Goal: Transaction & Acquisition: Purchase product/service

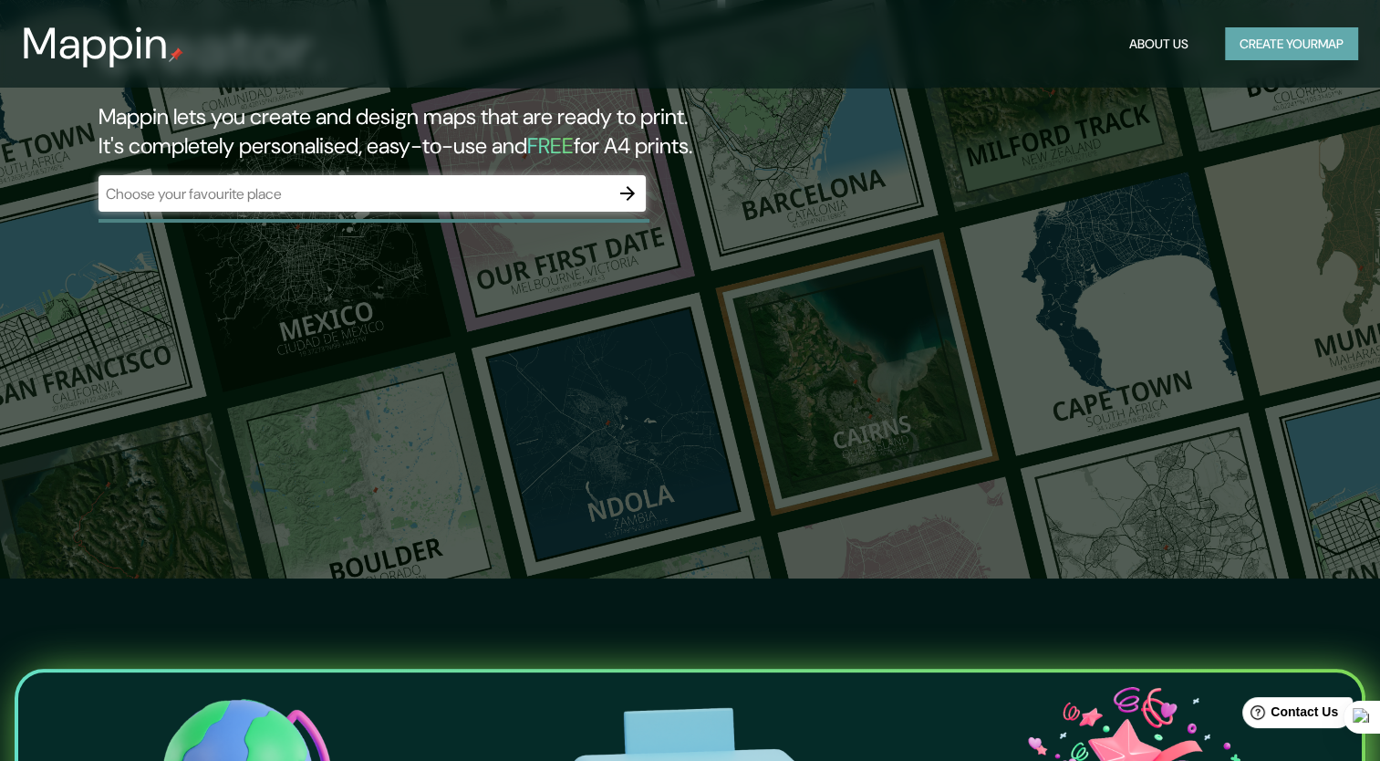
click at [1248, 47] on button "Create your map" at bounding box center [1291, 44] width 133 height 34
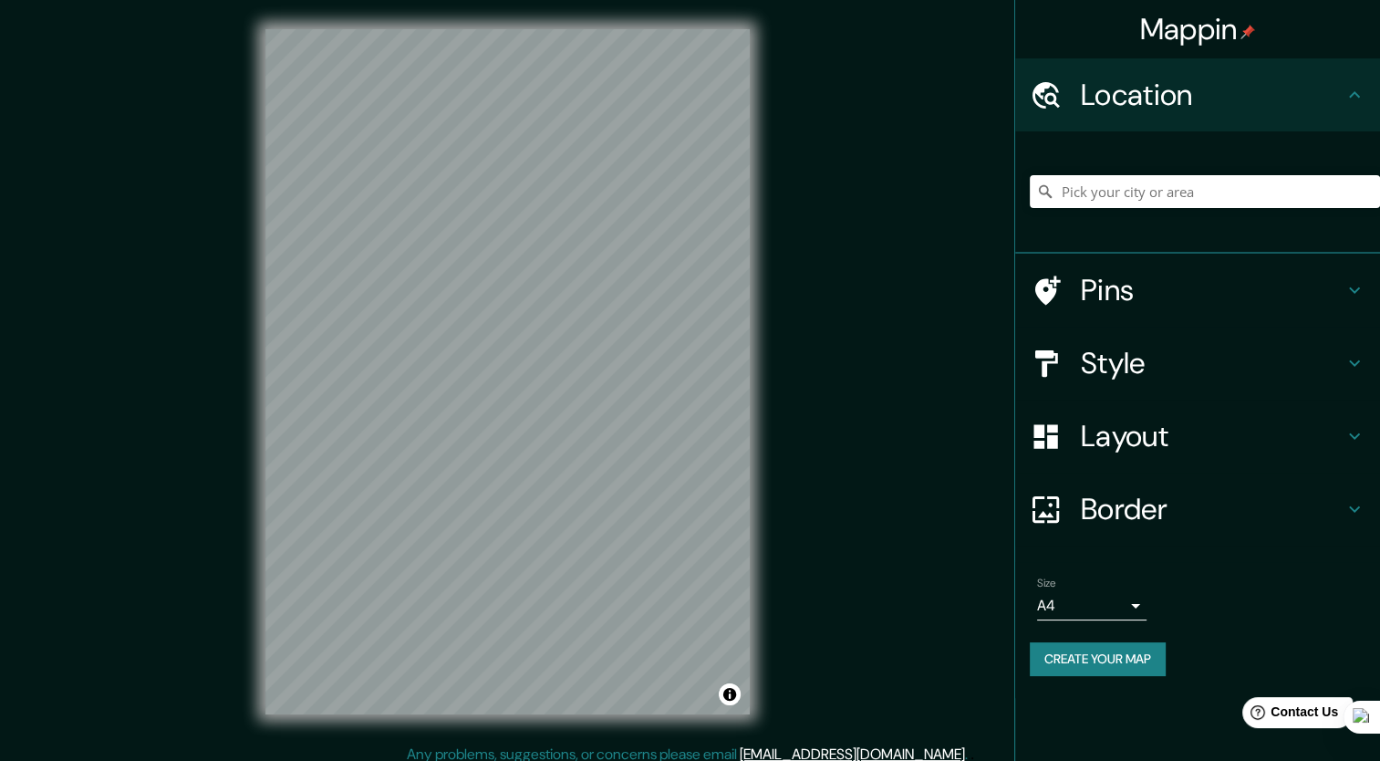
click at [820, 368] on div "Mappin Location Pins Style Layout Border Choose a border. Hint : you can make l…" at bounding box center [690, 386] width 1380 height 772
click at [1153, 194] on input "Pick your city or area" at bounding box center [1205, 191] width 350 height 33
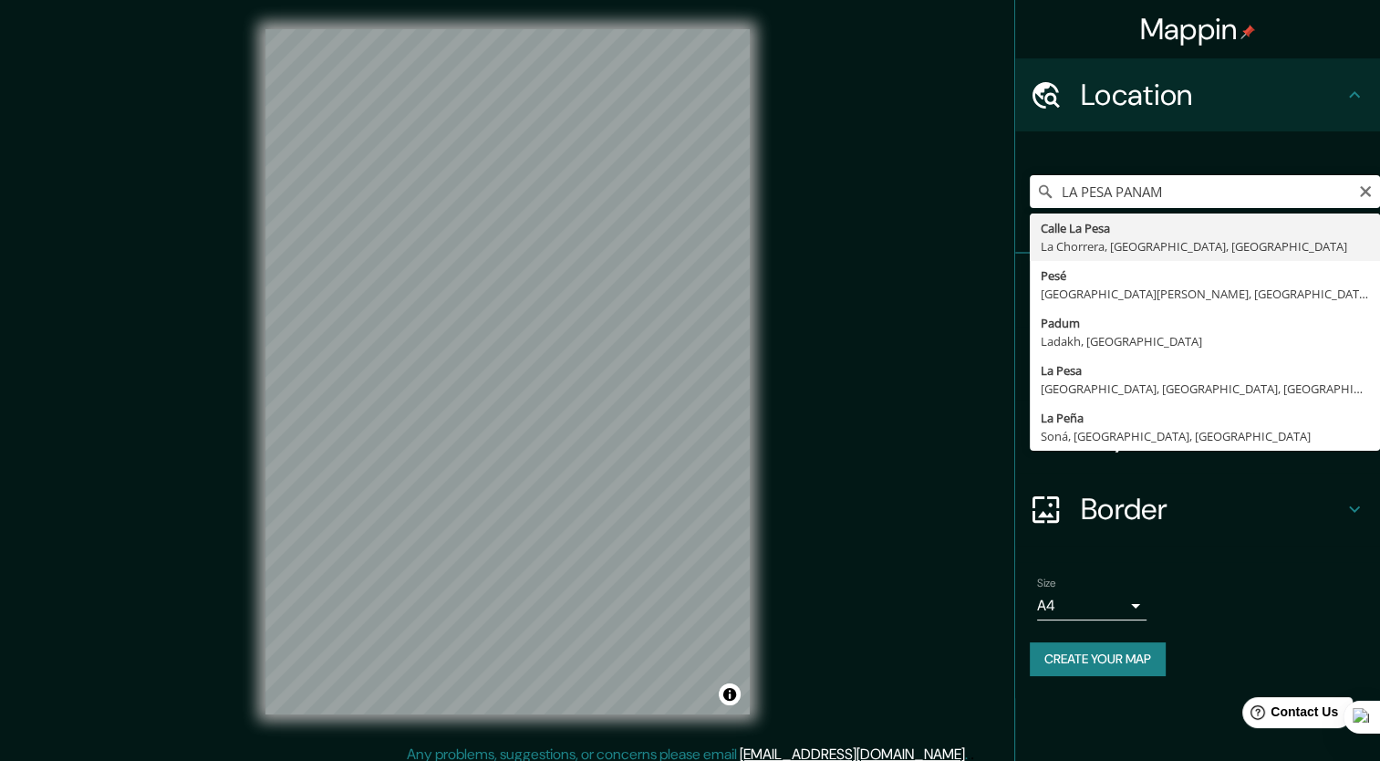
type input "[GEOGRAPHIC_DATA], [GEOGRAPHIC_DATA], [GEOGRAPHIC_DATA], [GEOGRAPHIC_DATA]"
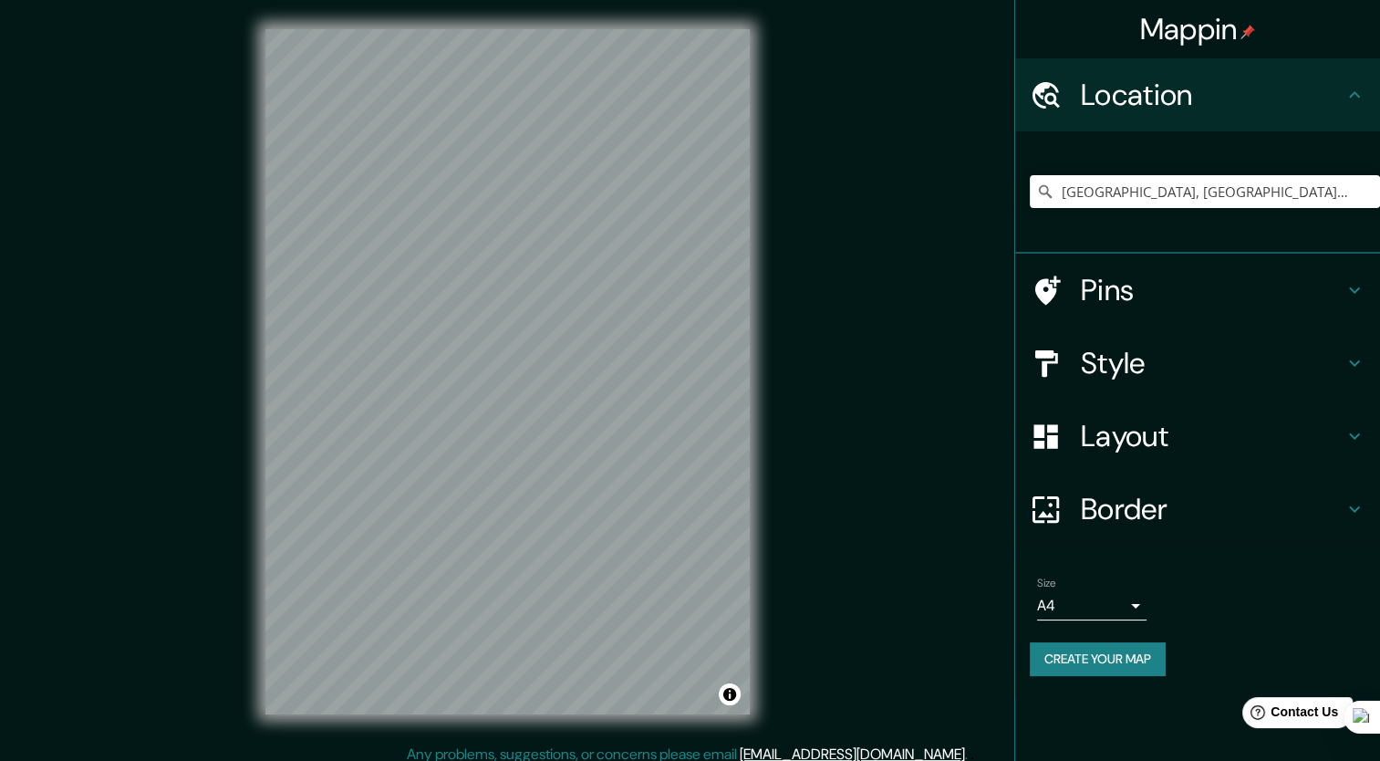
click at [1200, 368] on h4 "Style" at bounding box center [1212, 363] width 263 height 36
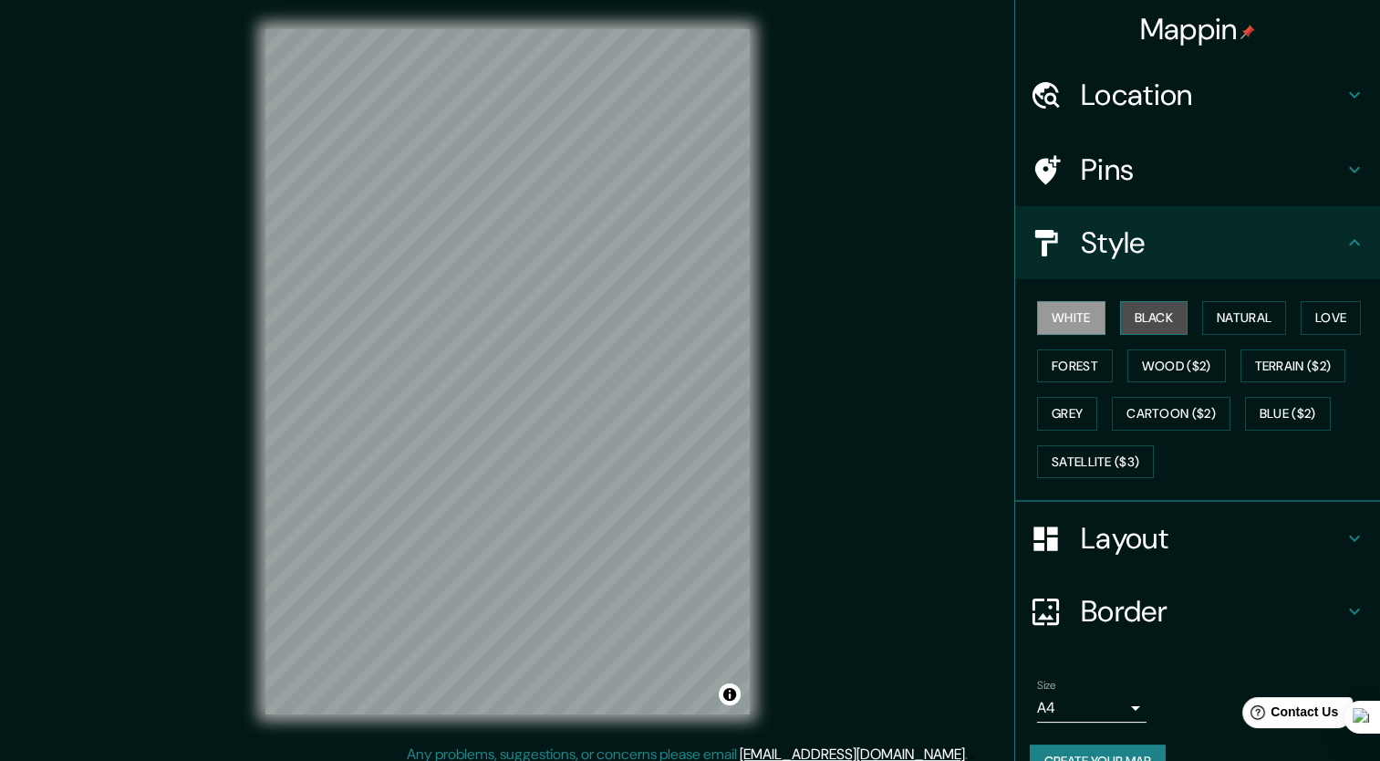
click at [1135, 314] on button "Black" at bounding box center [1154, 318] width 68 height 34
click at [1231, 319] on button "Natural" at bounding box center [1244, 318] width 84 height 34
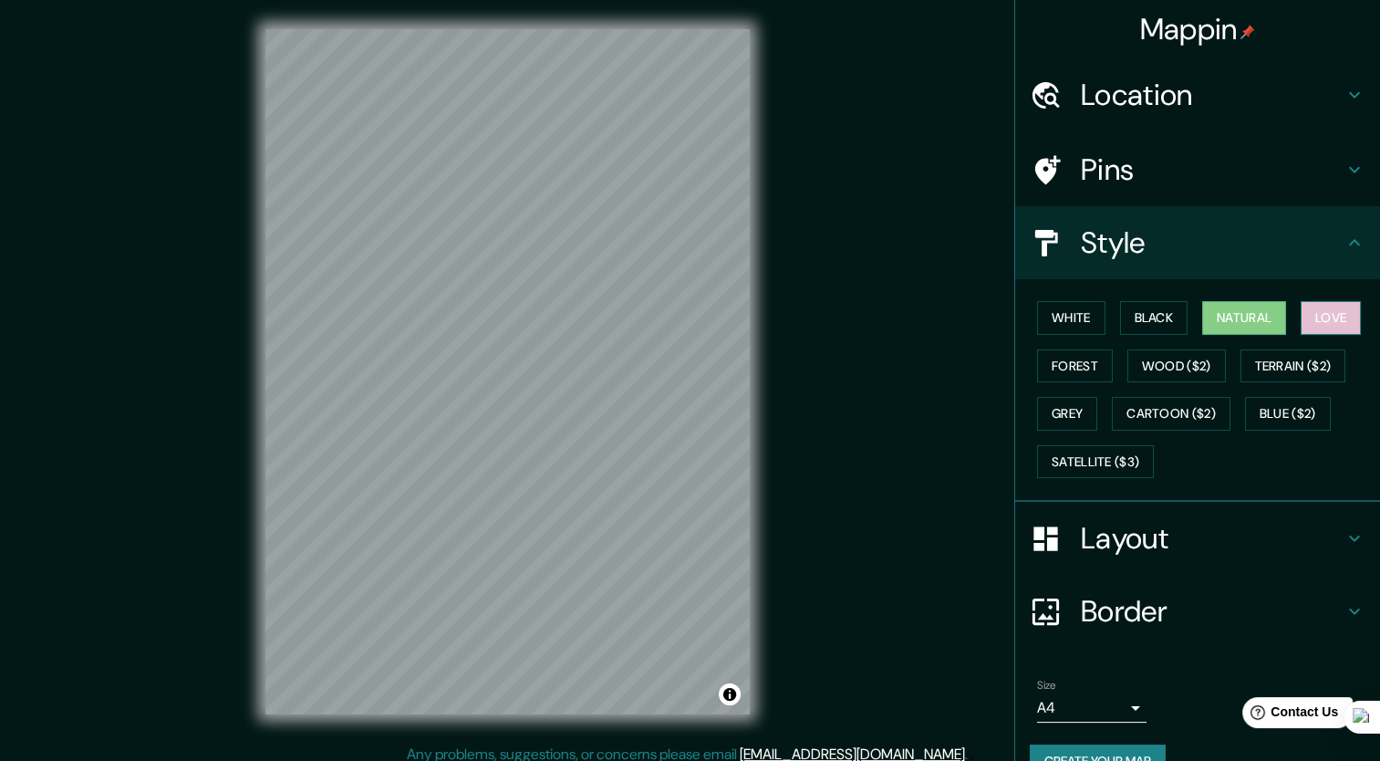
click at [1324, 308] on button "Love" at bounding box center [1330, 318] width 60 height 34
click at [1053, 370] on button "Forest" at bounding box center [1075, 366] width 76 height 34
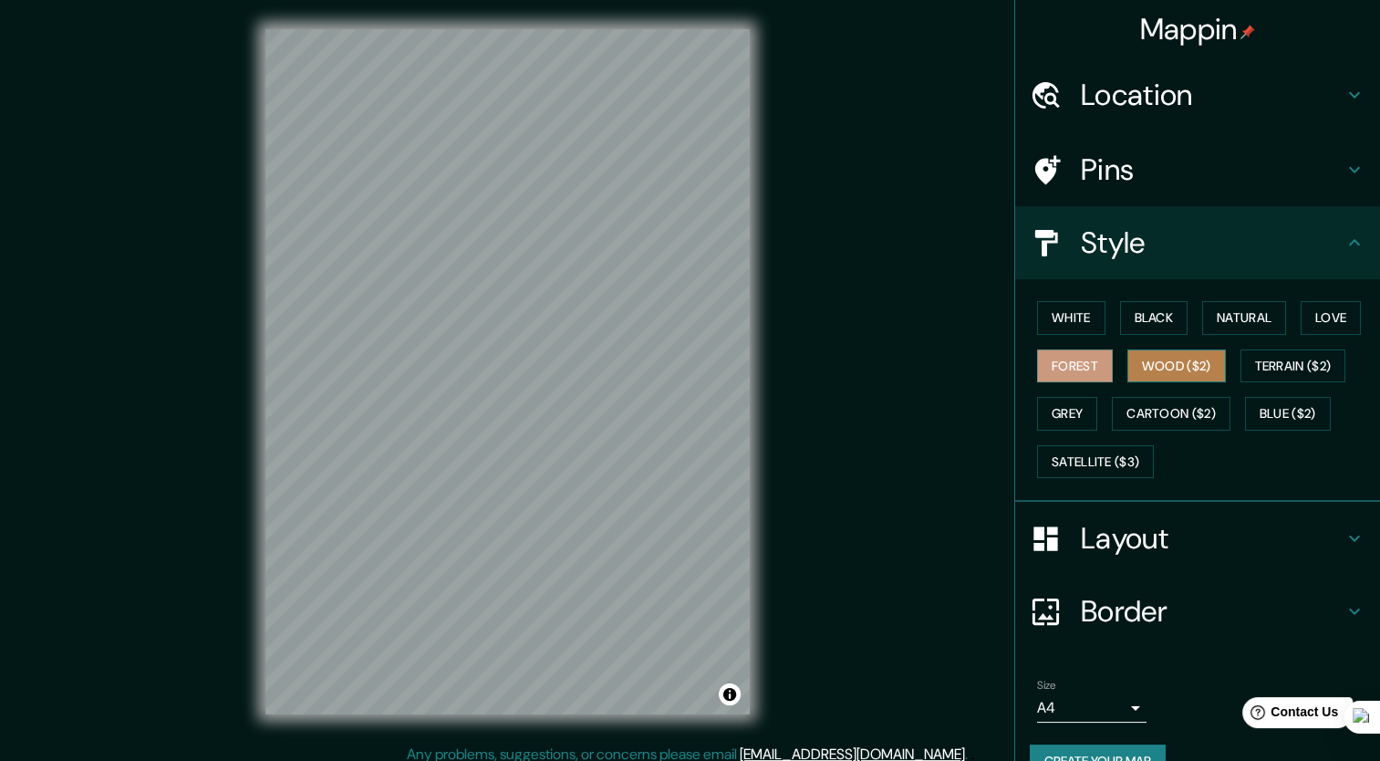
click at [1138, 349] on button "Wood ($2)" at bounding box center [1176, 366] width 98 height 34
click at [1065, 393] on div "White Black Natural Love Forest Wood ($2) Terrain ($2) Grey Cartoon ($2) Blue (…" at bounding box center [1205, 390] width 350 height 192
click at [1074, 414] on button "Grey" at bounding box center [1067, 414] width 60 height 34
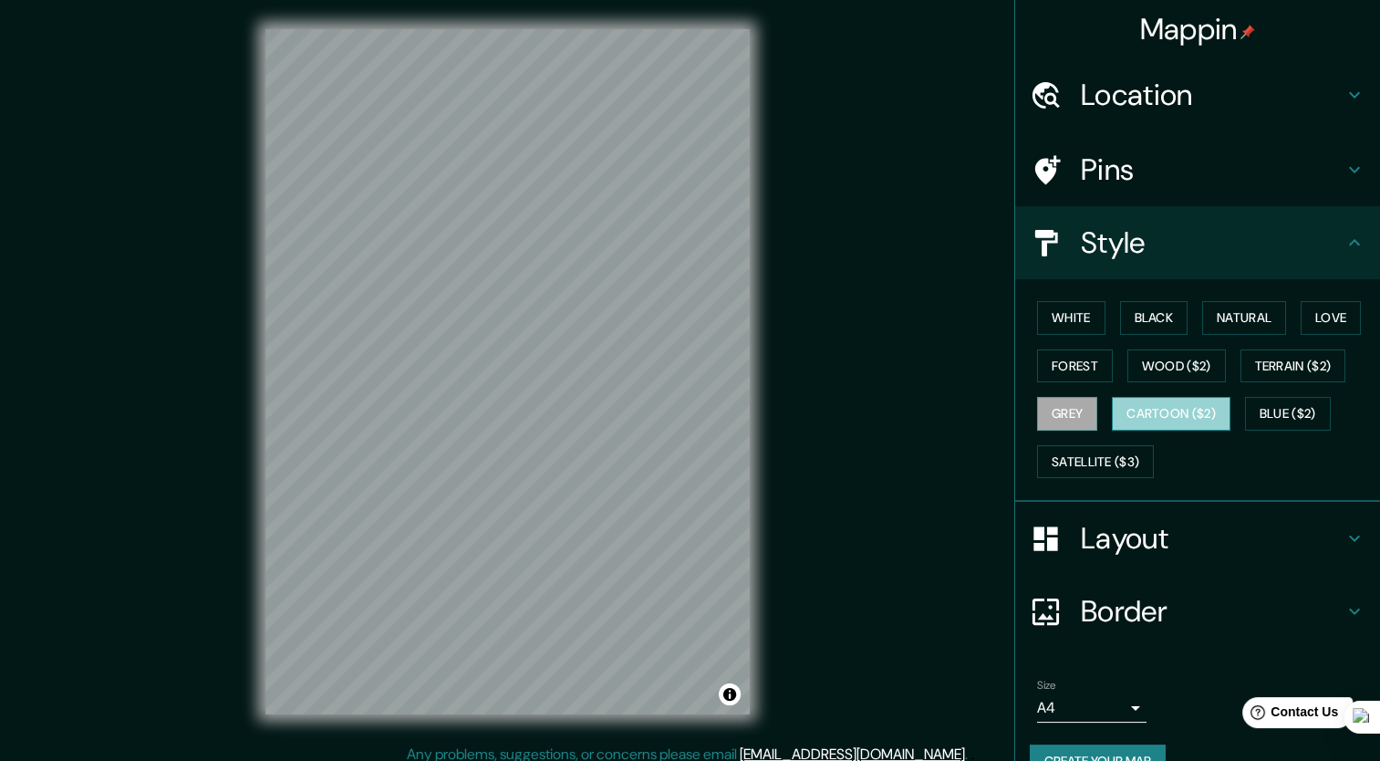
click at [1128, 404] on button "Cartoon ($2)" at bounding box center [1171, 414] width 119 height 34
click at [1274, 425] on button "Blue ($2)" at bounding box center [1288, 414] width 86 height 34
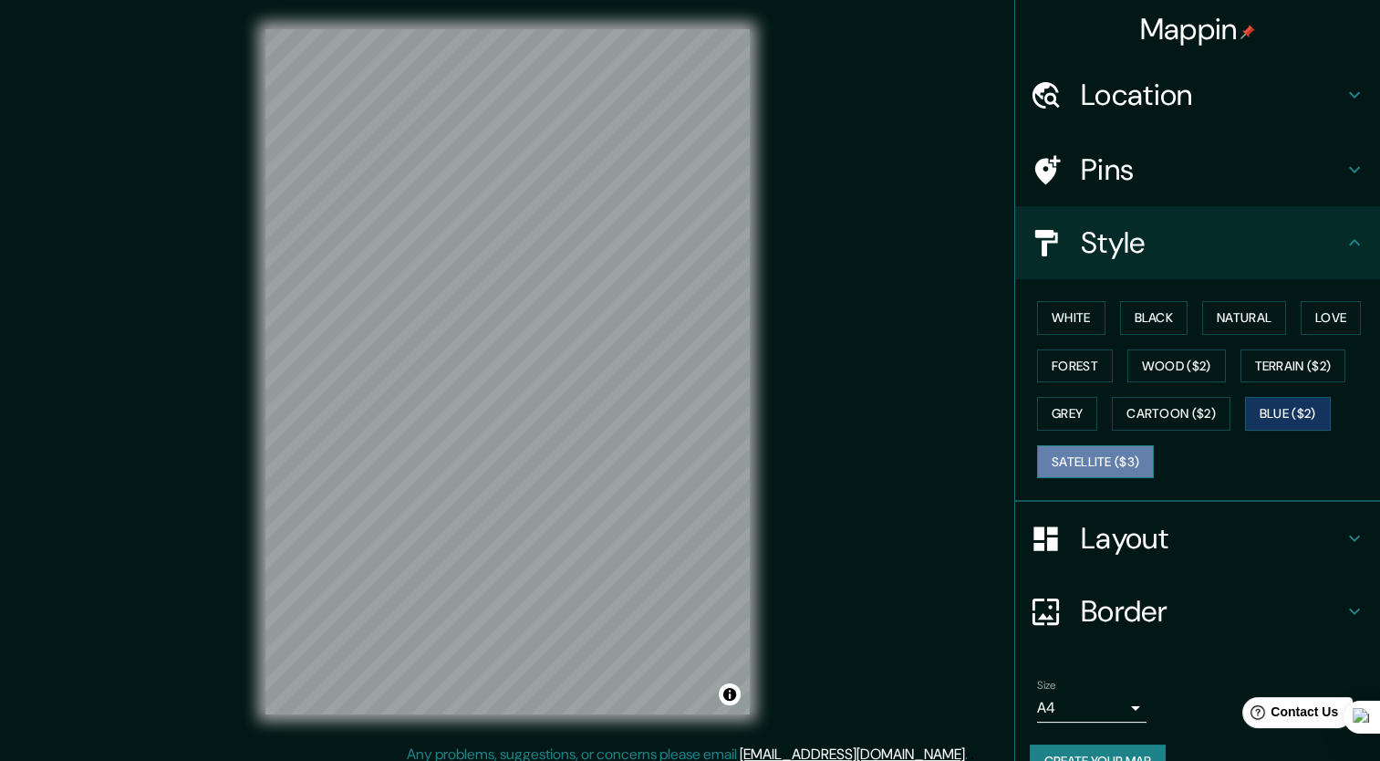
click at [1109, 470] on button "Satellite ($3)" at bounding box center [1095, 462] width 117 height 34
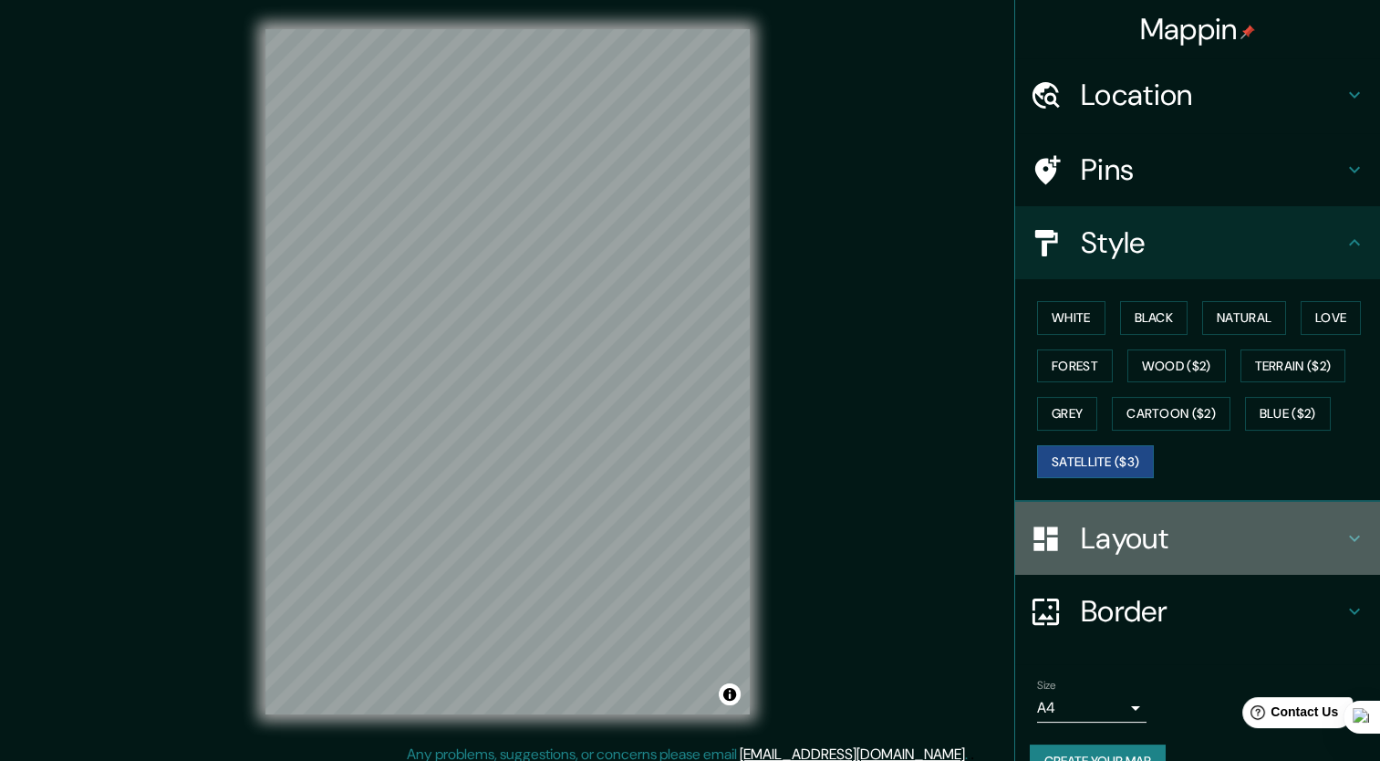
click at [1119, 529] on h4 "Layout" at bounding box center [1212, 538] width 263 height 36
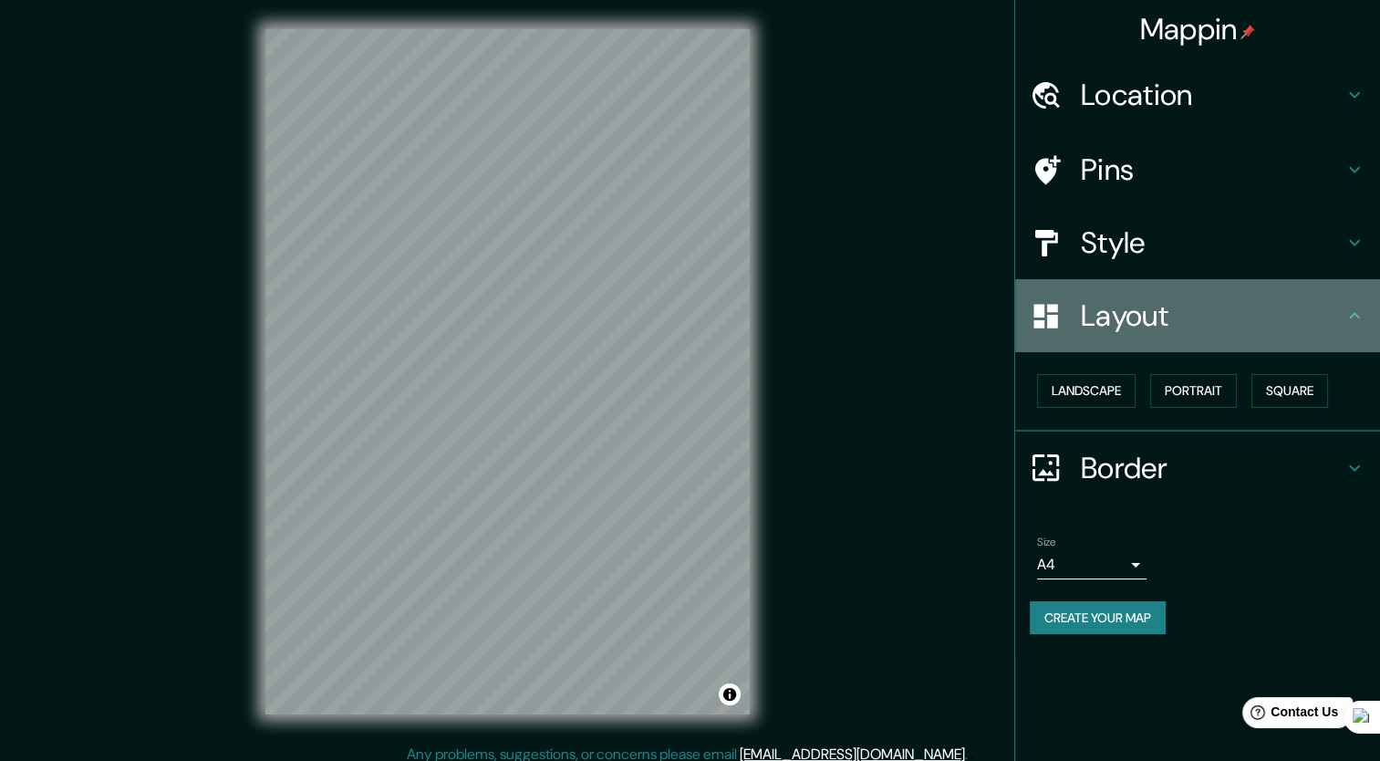
click at [1134, 305] on h4 "Layout" at bounding box center [1212, 315] width 263 height 36
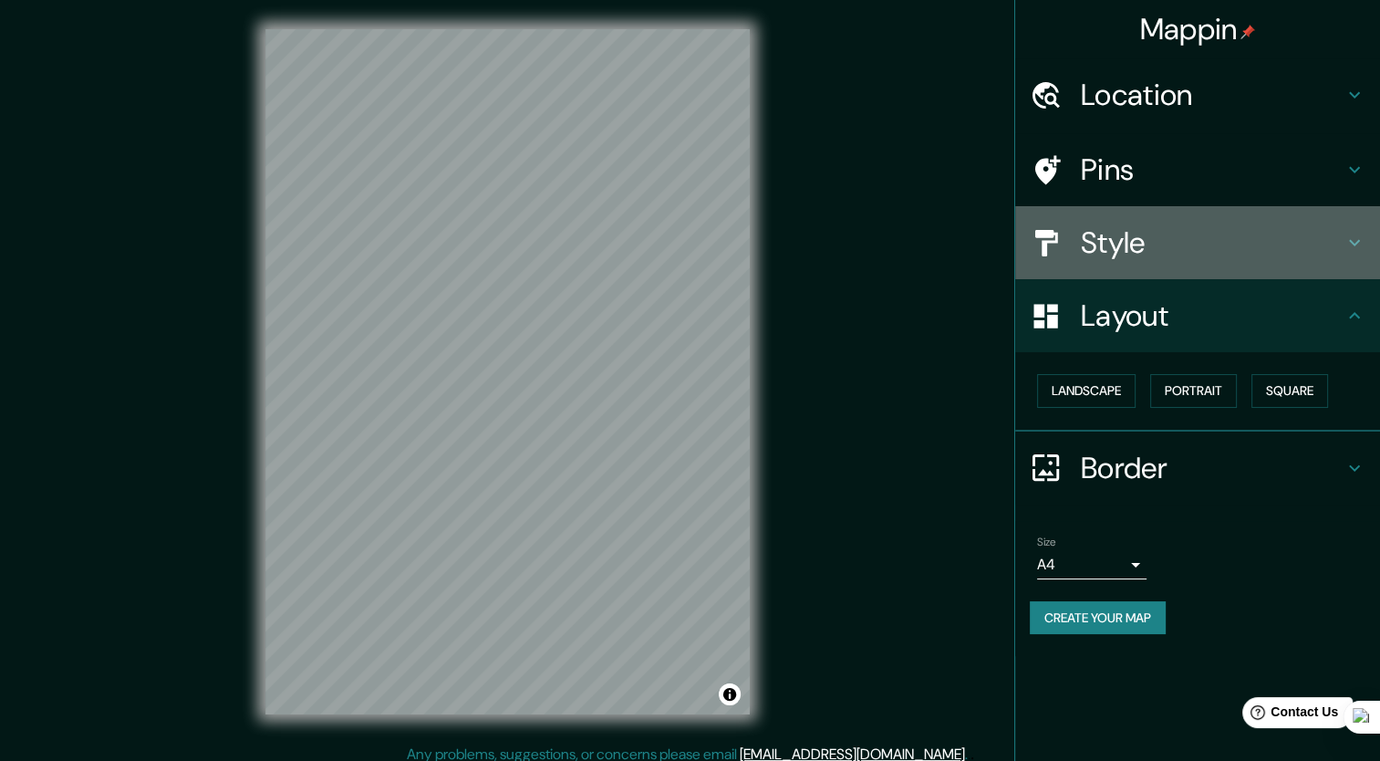
click at [1180, 243] on h4 "Style" at bounding box center [1212, 242] width 263 height 36
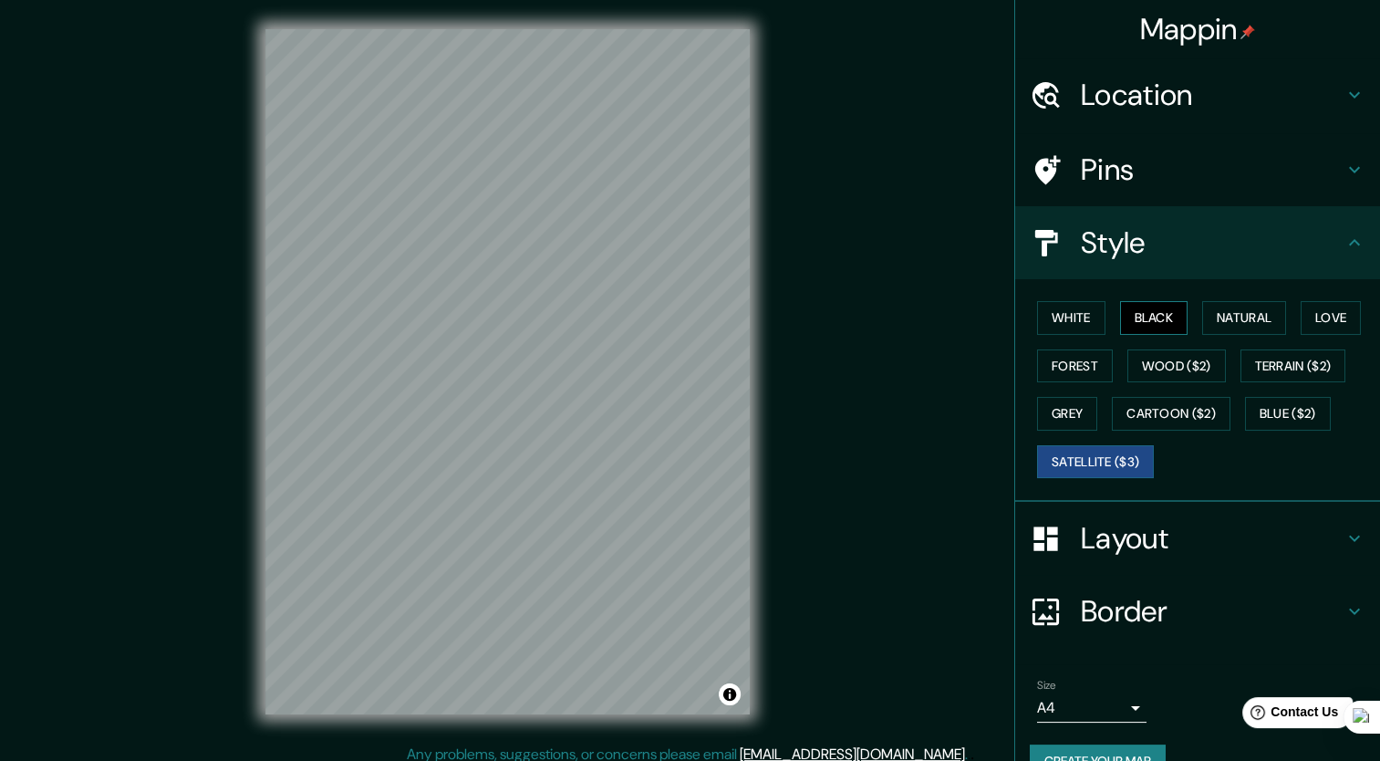
click at [1129, 316] on button "Black" at bounding box center [1154, 318] width 68 height 34
click at [1079, 351] on button "Forest" at bounding box center [1075, 366] width 76 height 34
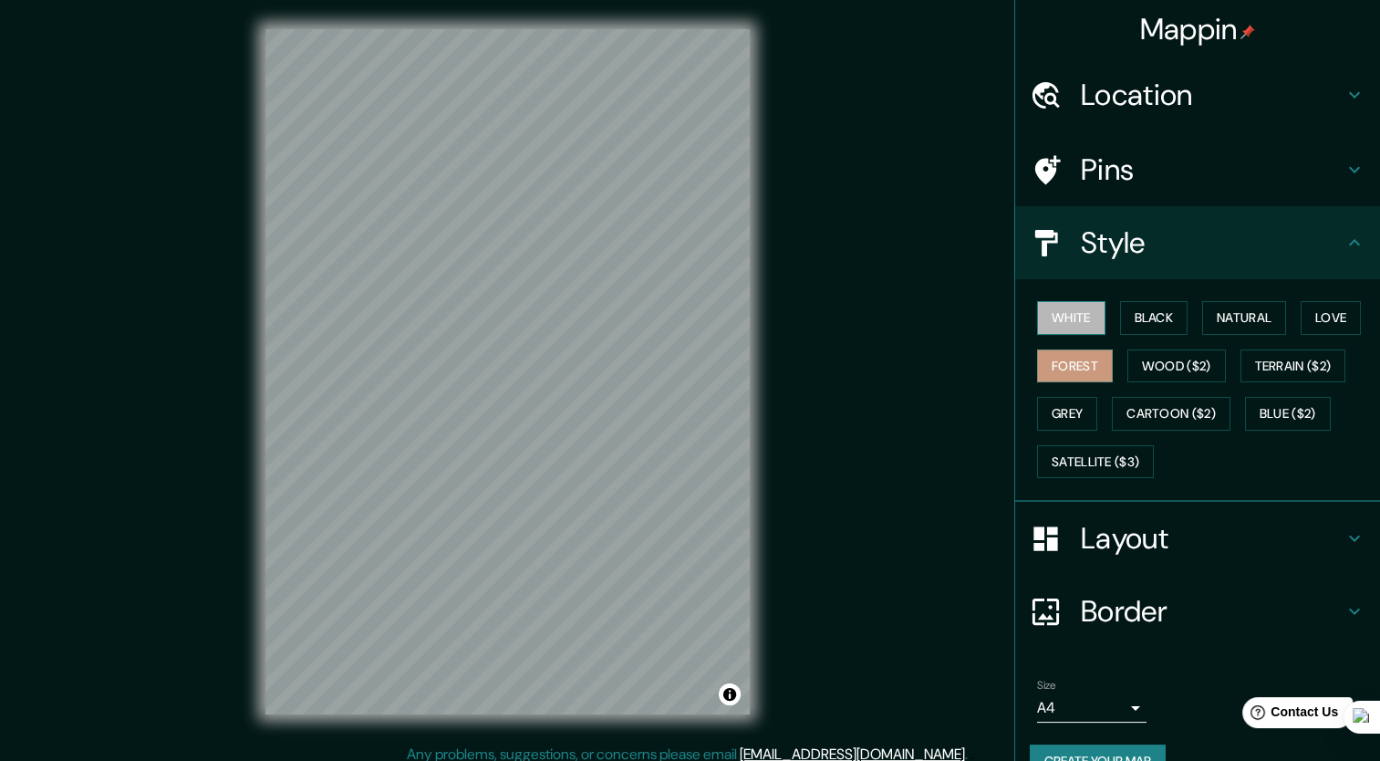
click at [1053, 328] on button "White" at bounding box center [1071, 318] width 68 height 34
click at [1056, 360] on button "Forest" at bounding box center [1075, 366] width 76 height 34
click at [1212, 316] on button "Natural" at bounding box center [1244, 318] width 84 height 34
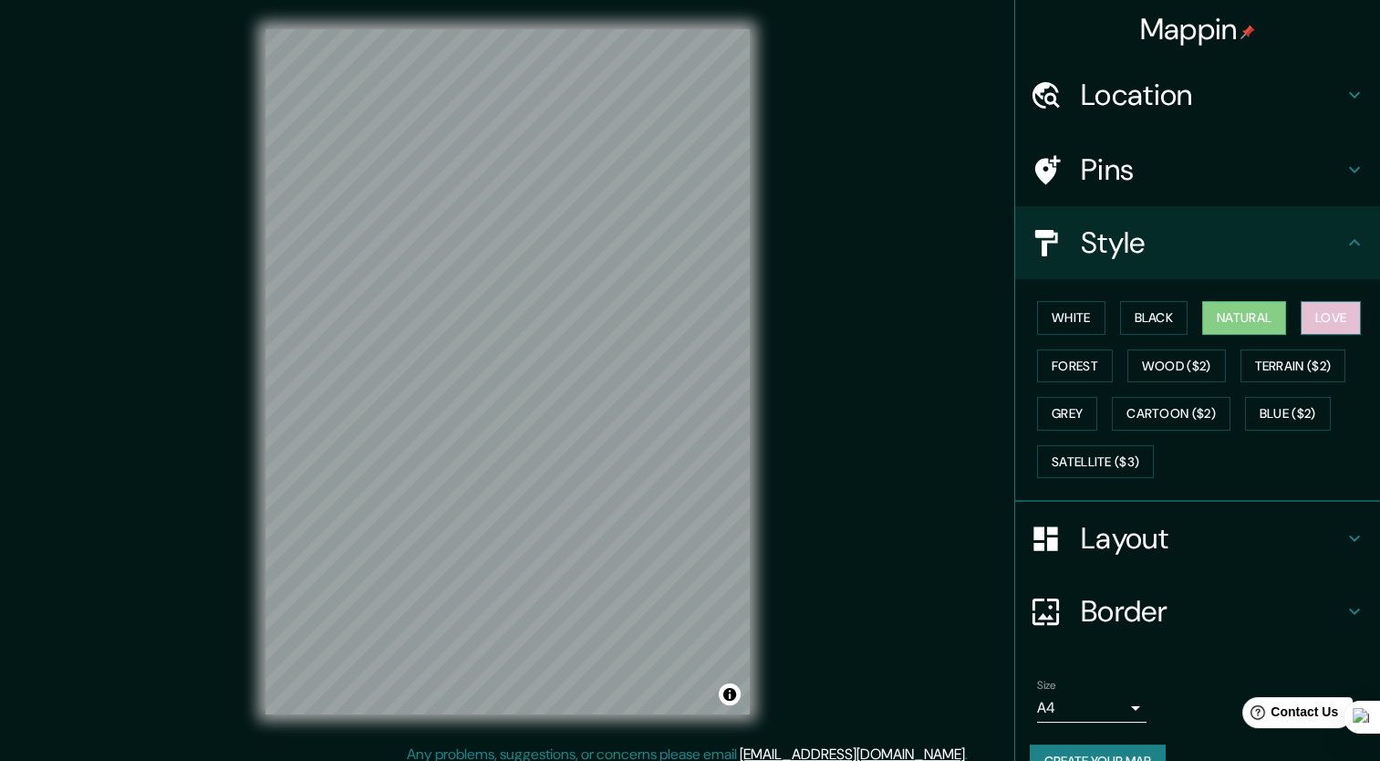
click at [1300, 311] on button "Love" at bounding box center [1330, 318] width 60 height 34
click at [1037, 367] on button "Forest" at bounding box center [1075, 366] width 76 height 34
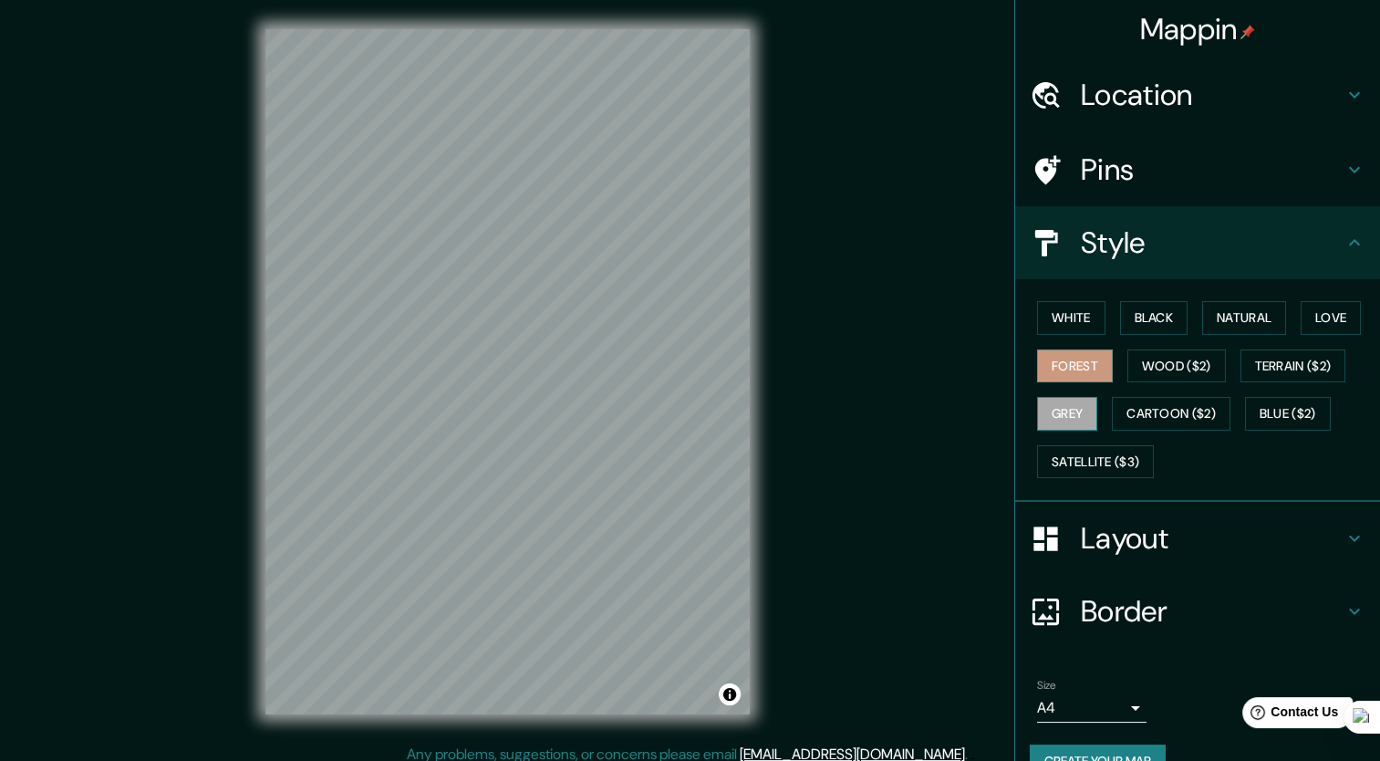
click at [1037, 401] on button "Grey" at bounding box center [1067, 414] width 60 height 34
click at [1200, 371] on button "Wood ($2)" at bounding box center [1176, 366] width 98 height 34
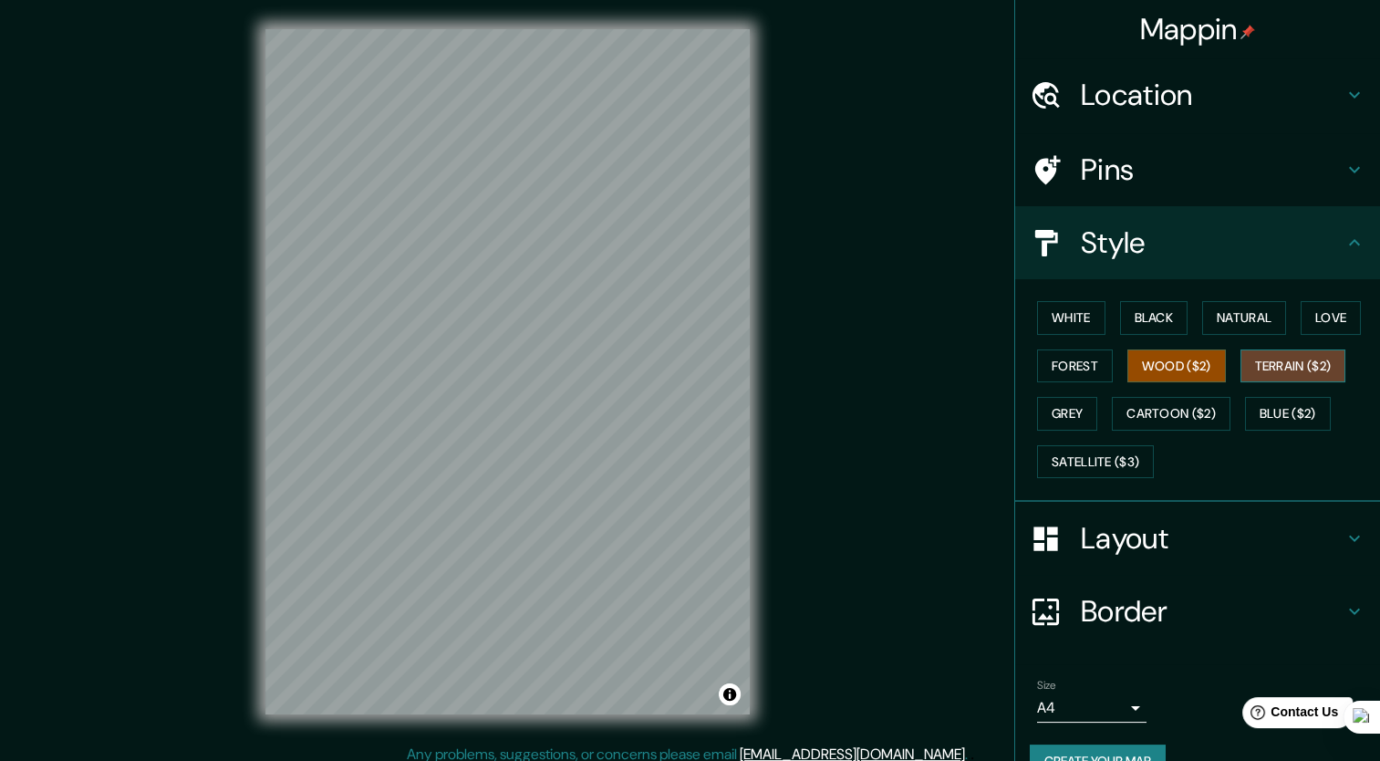
click at [1258, 352] on button "Terrain ($2)" at bounding box center [1293, 366] width 106 height 34
drag, startPoint x: 1184, startPoint y: 419, endPoint x: 1244, endPoint y: 419, distance: 60.2
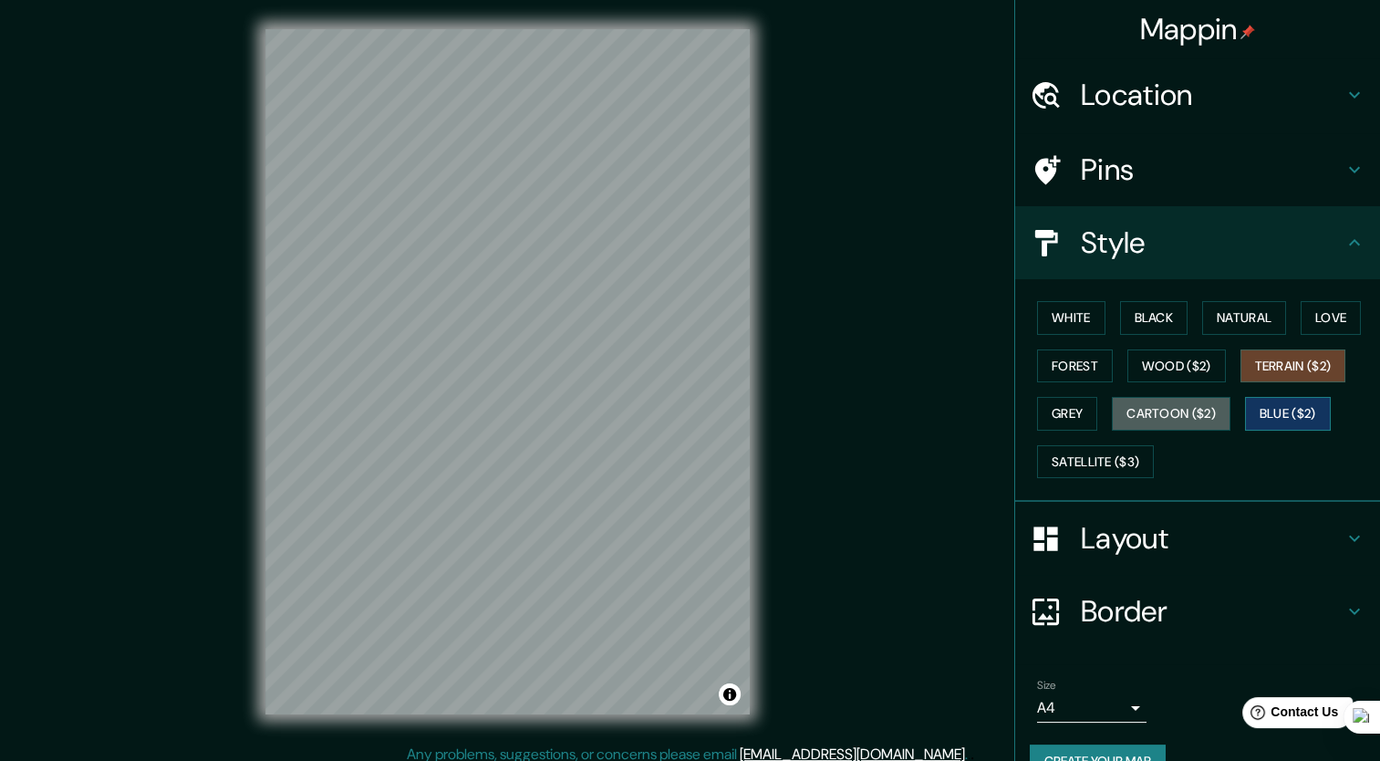
click at [1185, 419] on button "Cartoon ($2)" at bounding box center [1171, 414] width 119 height 34
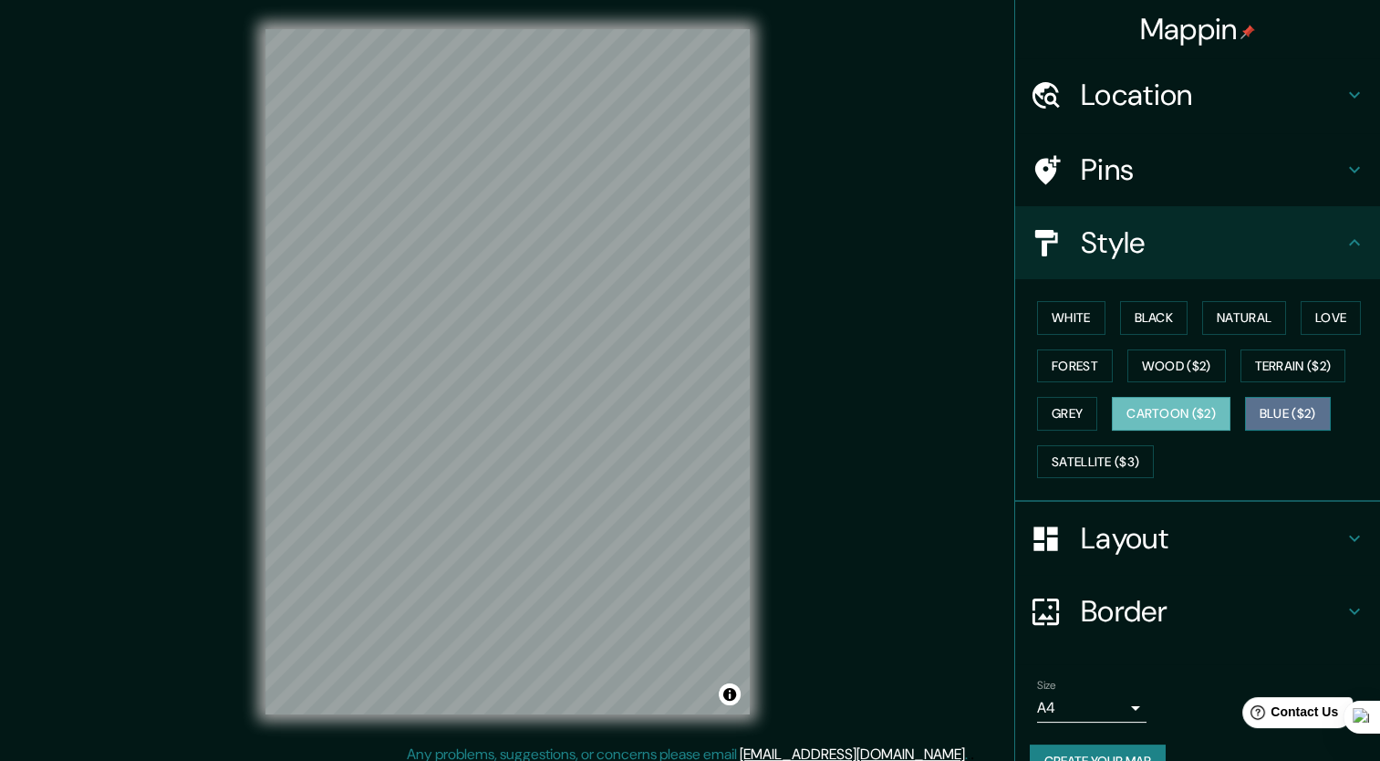
click at [1258, 409] on button "Blue ($2)" at bounding box center [1288, 414] width 86 height 34
click at [1204, 430] on div "White Black Natural Love Forest Wood ($2) Terrain ($2) Grey Cartoon ($2) Blue (…" at bounding box center [1205, 390] width 350 height 192
click at [1187, 406] on button "Cartoon ($2)" at bounding box center [1171, 414] width 119 height 34
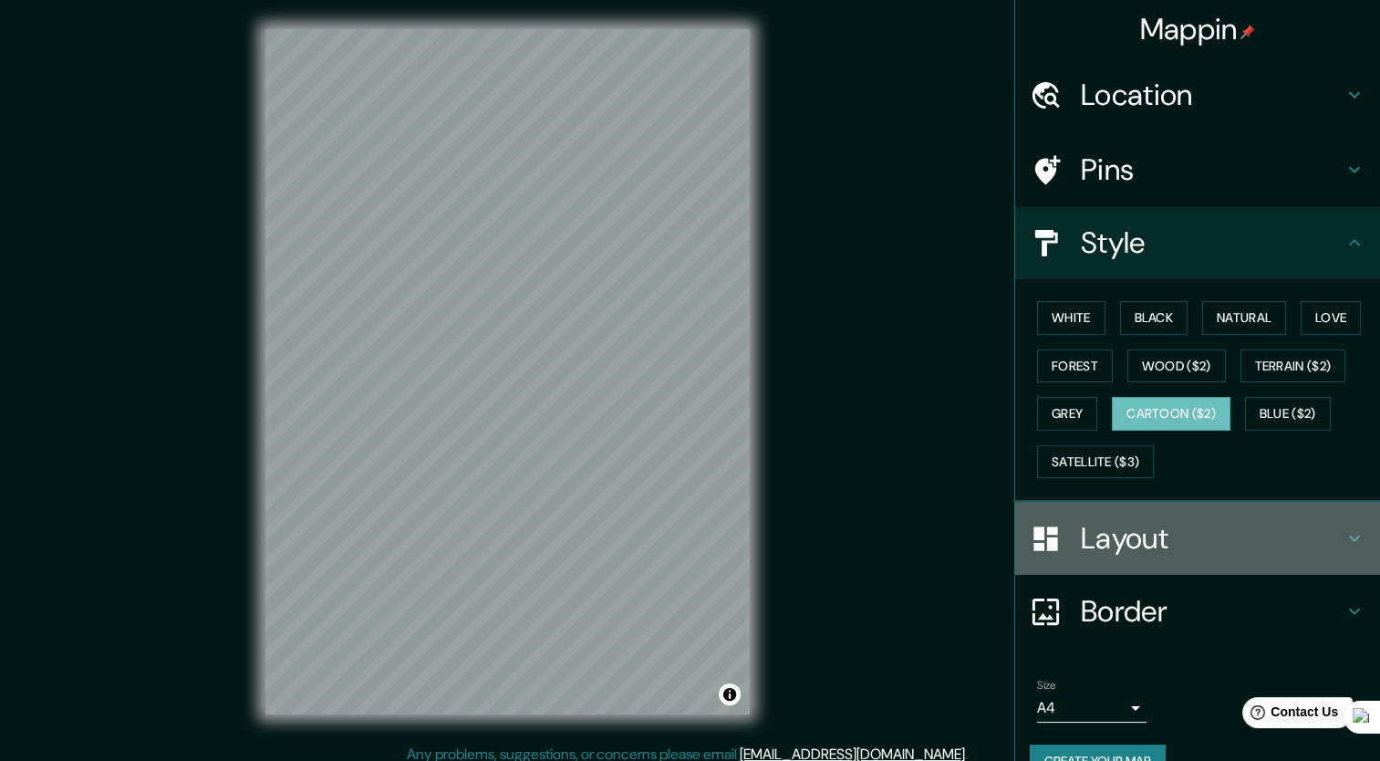
click at [1134, 535] on h4 "Layout" at bounding box center [1212, 538] width 263 height 36
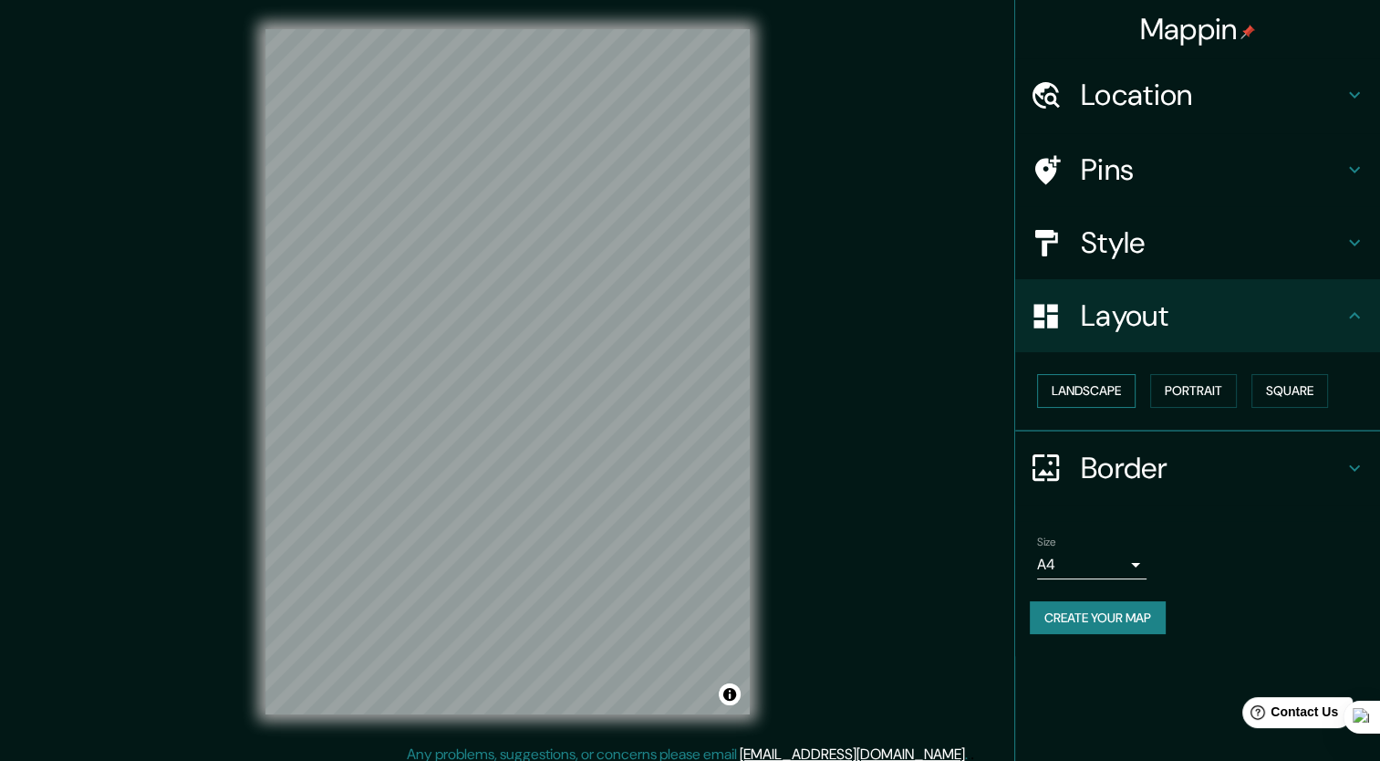
click at [1124, 395] on button "Landscape" at bounding box center [1086, 391] width 98 height 34
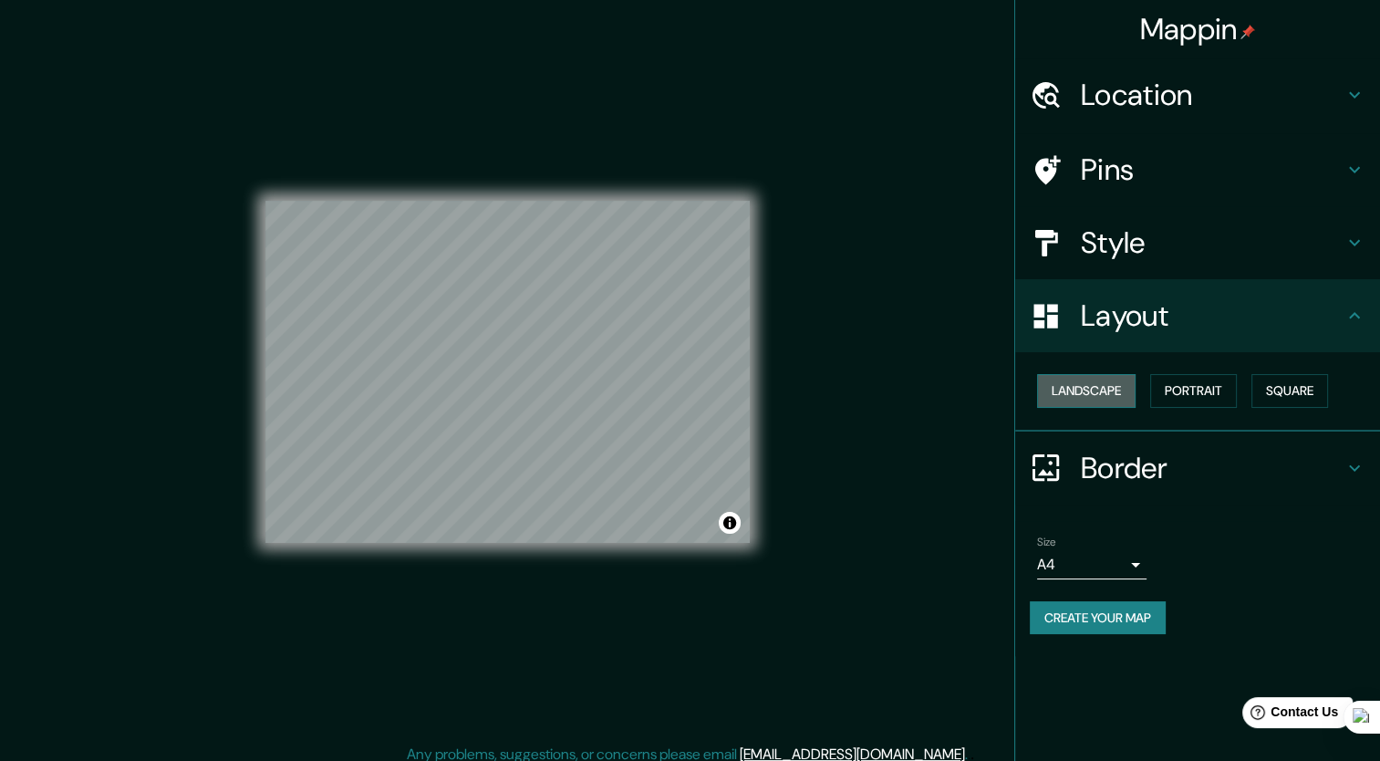
click at [1125, 395] on button "Landscape" at bounding box center [1086, 391] width 98 height 34
click at [1196, 377] on button "Portrait" at bounding box center [1193, 391] width 87 height 34
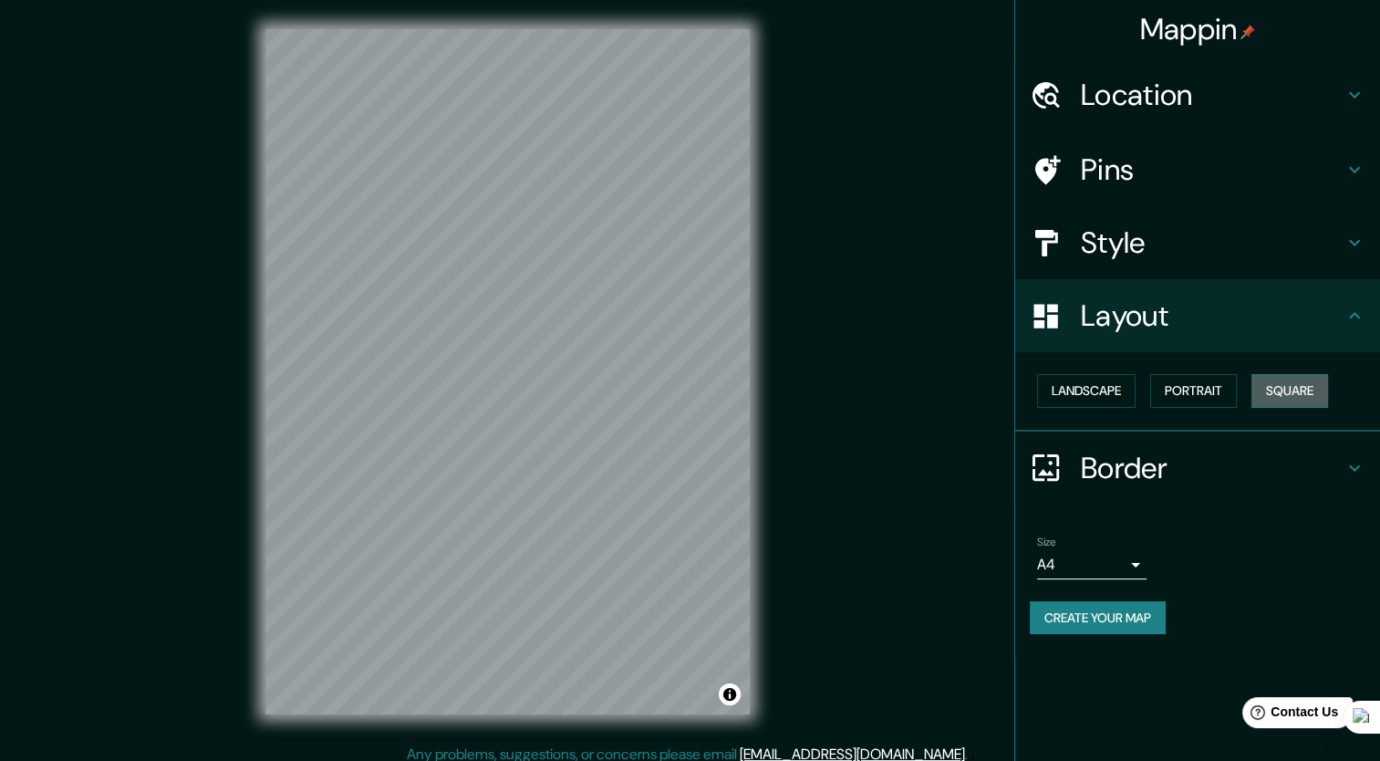
click at [1286, 387] on button "Square" at bounding box center [1289, 391] width 77 height 34
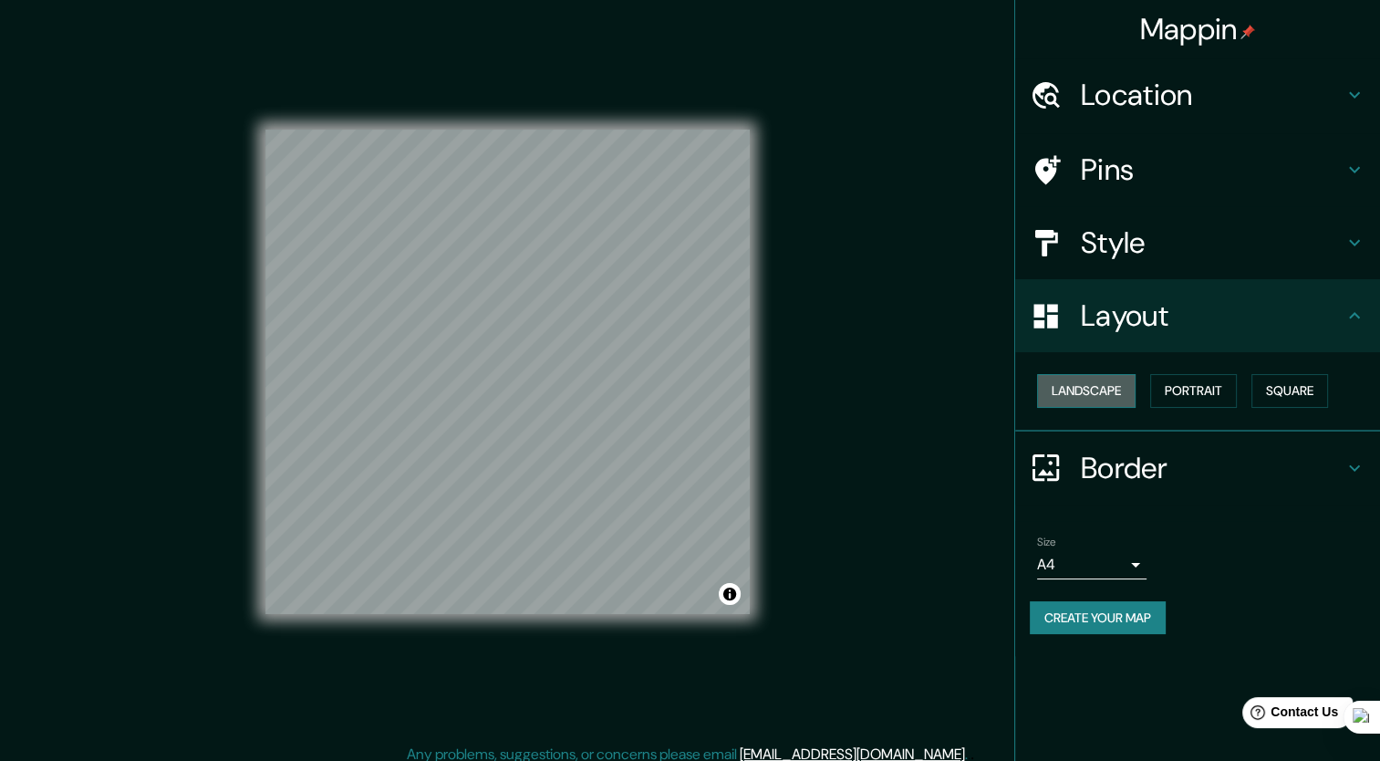
click at [1102, 398] on button "Landscape" at bounding box center [1086, 391] width 98 height 34
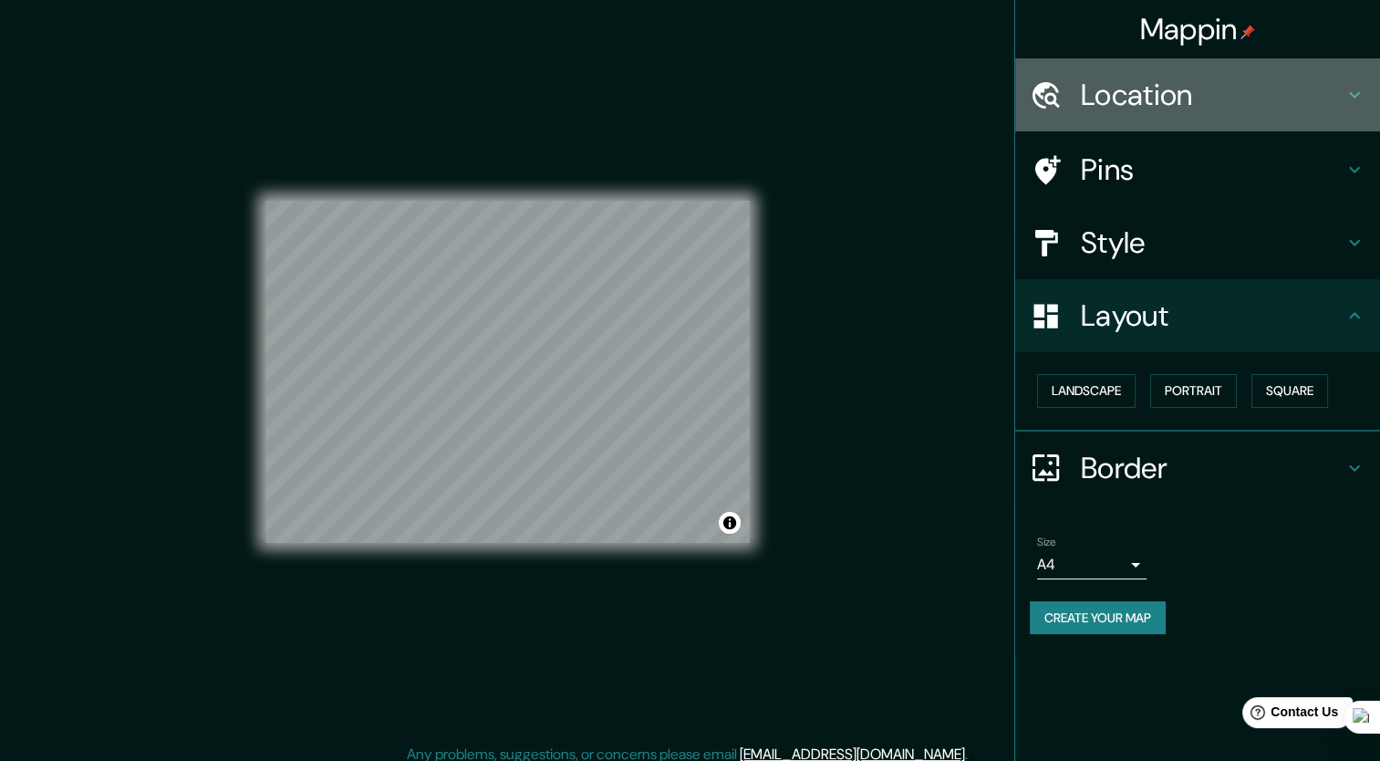
click at [1145, 69] on div "Location" at bounding box center [1197, 94] width 365 height 73
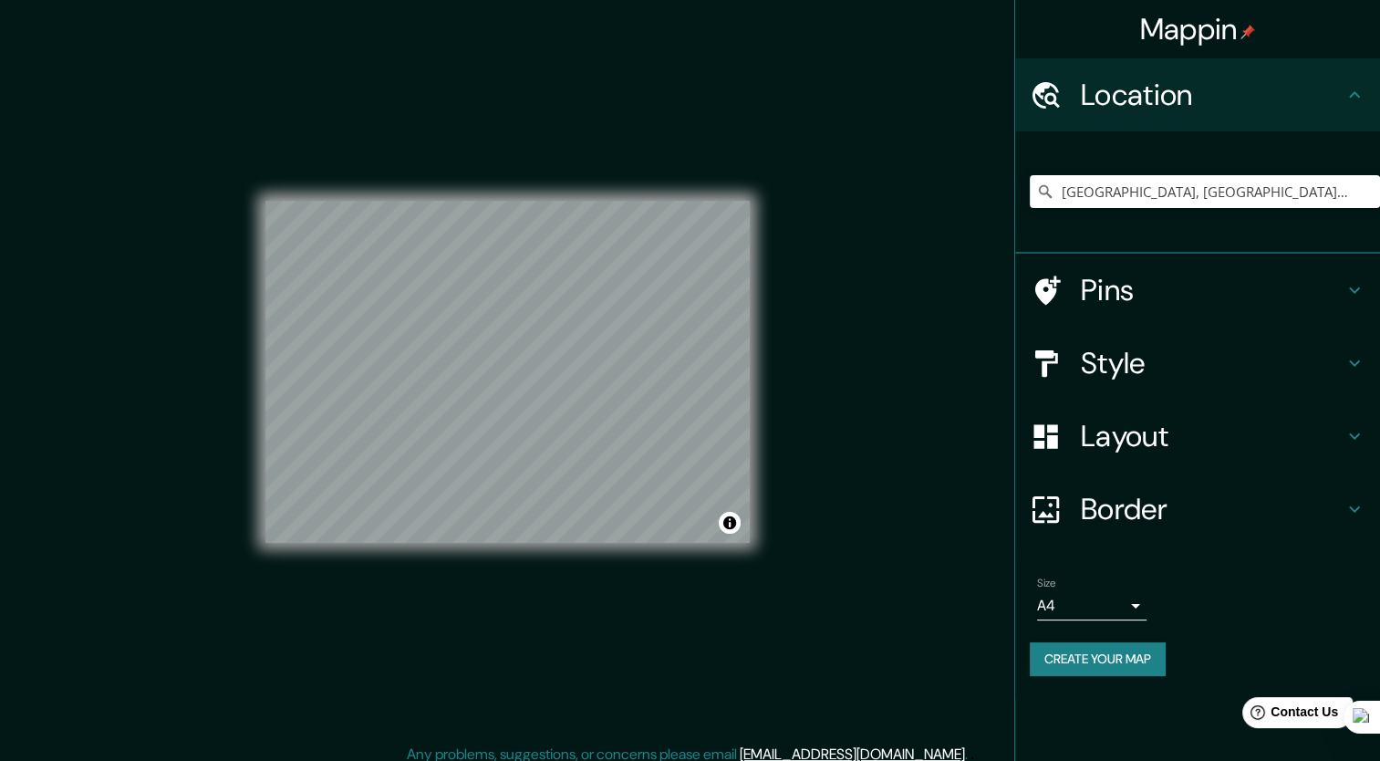
click at [1144, 77] on h4 "Location" at bounding box center [1212, 95] width 263 height 36
click at [1147, 273] on h4 "Pins" at bounding box center [1212, 290] width 263 height 36
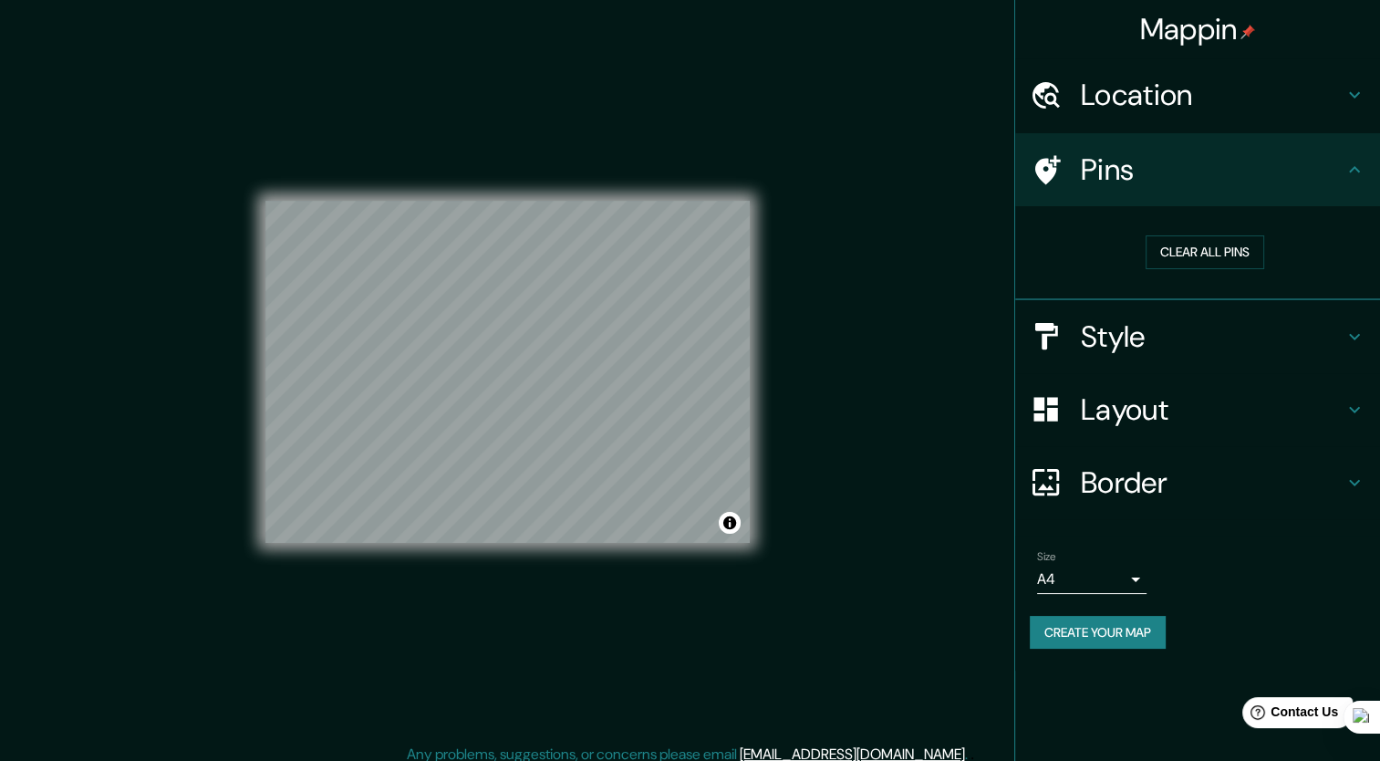
drag, startPoint x: 1083, startPoint y: 345, endPoint x: 1113, endPoint y: 333, distance: 32.3
click at [1087, 343] on h4 "Style" at bounding box center [1212, 336] width 263 height 36
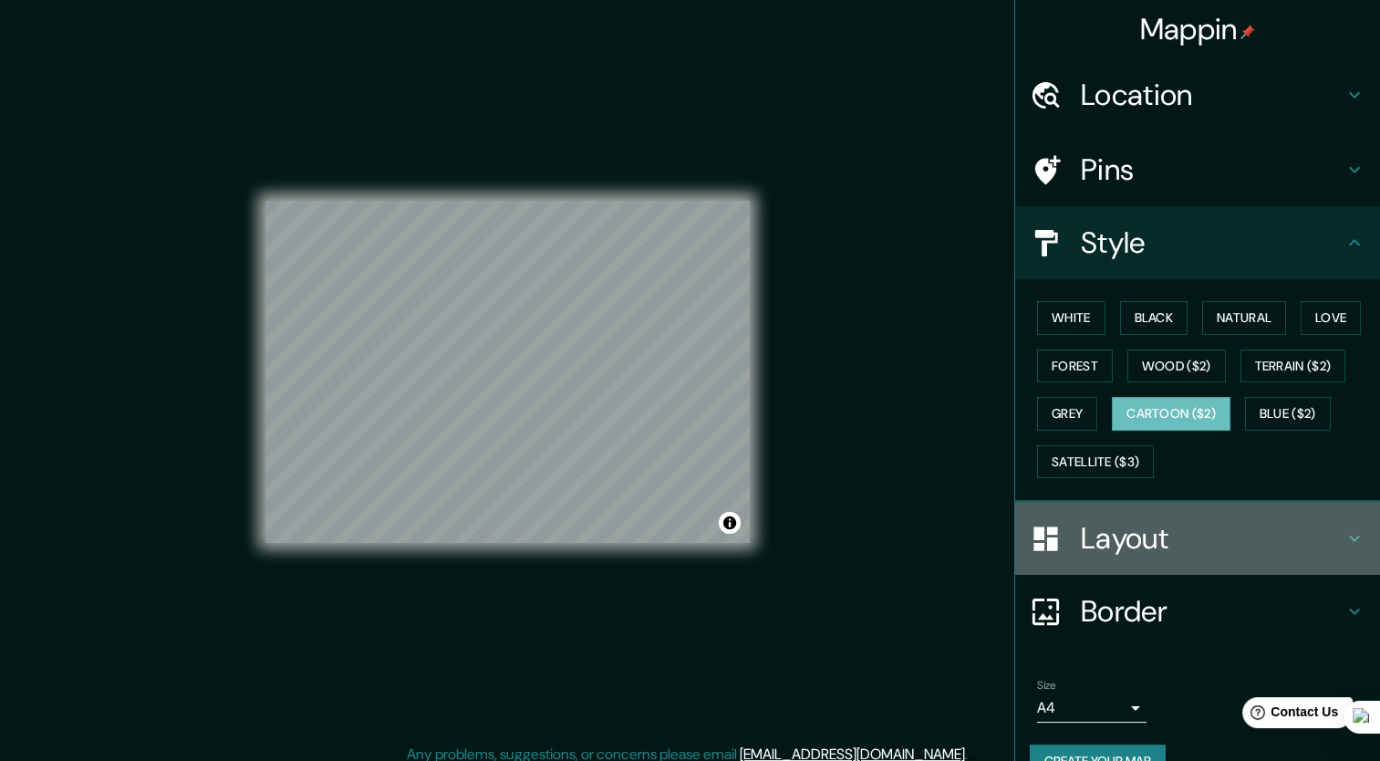
click at [1103, 529] on h4 "Layout" at bounding box center [1212, 538] width 263 height 36
